Goal: Transaction & Acquisition: Purchase product/service

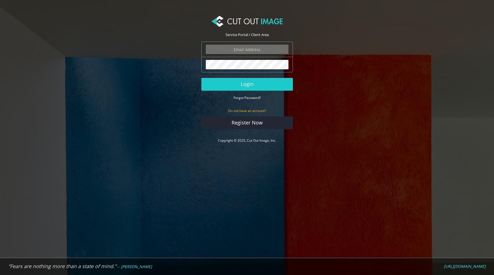
click at [258, 50] on input "email" at bounding box center [247, 49] width 83 height 9
type input "russ@rokwood.com"
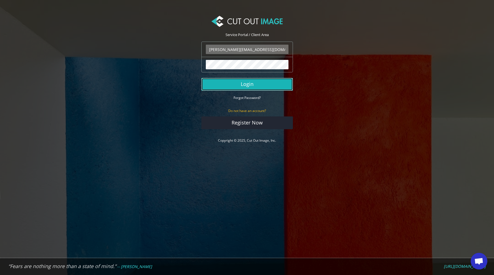
click at [245, 85] on button "Login" at bounding box center [246, 84] width 91 height 13
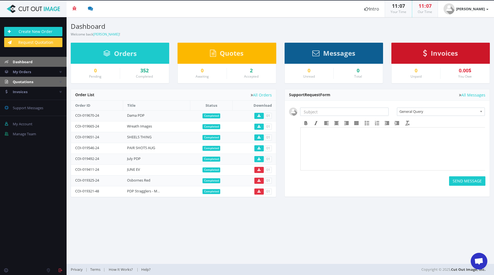
click at [29, 81] on span "Quotations" at bounding box center [23, 81] width 21 height 5
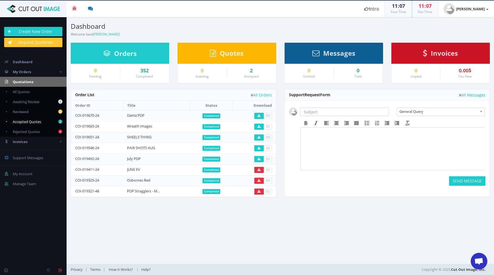
click at [27, 121] on span "Accepted Quotes" at bounding box center [27, 121] width 28 height 5
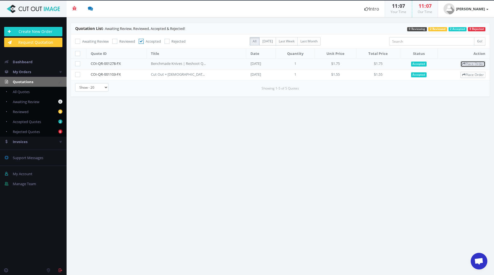
click at [474, 63] on link "Place Order" at bounding box center [472, 64] width 25 height 6
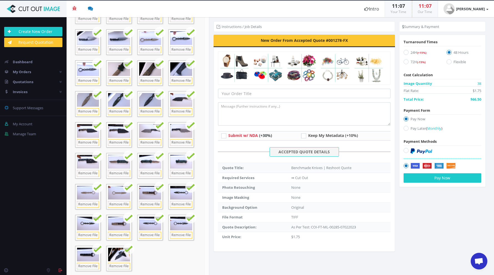
scroll to position [58, 0]
click at [406, 52] on icon at bounding box center [405, 52] width 5 height 5
click at [406, 52] on input "24H (+15%)" at bounding box center [407, 53] width 4 height 4
radio input "true"
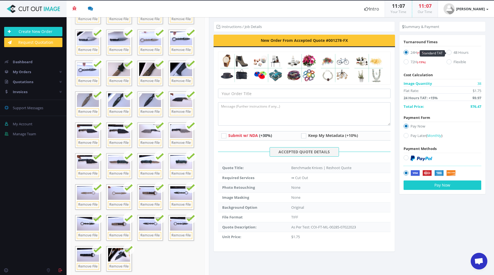
click at [448, 52] on icon at bounding box center [448, 52] width 5 height 5
click at [448, 52] on input "48 Hours" at bounding box center [450, 53] width 4 height 4
radio input "true"
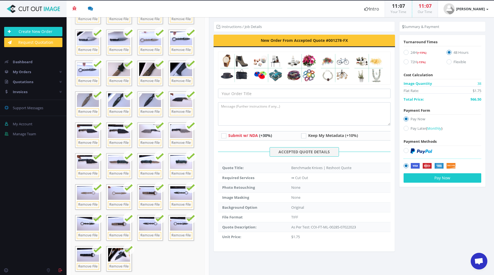
click at [406, 52] on icon at bounding box center [405, 52] width 5 height 5
click at [406, 52] on input "24H (+15%)" at bounding box center [407, 53] width 4 height 4
radio input "true"
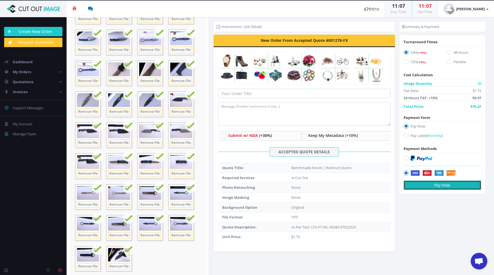
click at [445, 184] on button "Pay Now" at bounding box center [442, 184] width 78 height 9
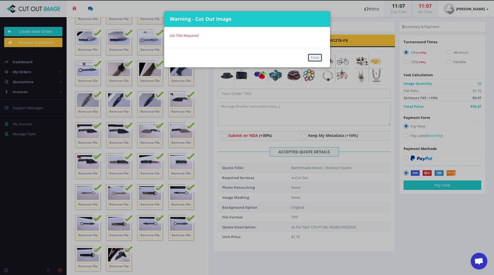
click at [316, 57] on button "Close" at bounding box center [314, 58] width 15 height 8
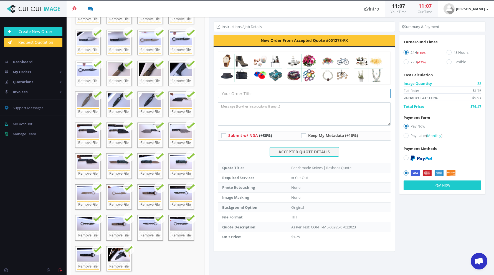
click at [256, 95] on input "text" at bounding box center [304, 93] width 172 height 9
type input "[DATE] PDP"
click at [444, 188] on button "Pay Now" at bounding box center [442, 184] width 78 height 9
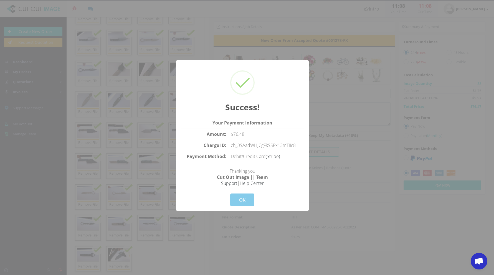
click at [242, 194] on button "OK" at bounding box center [242, 200] width 24 height 13
